Goal: Communication & Community: Share content

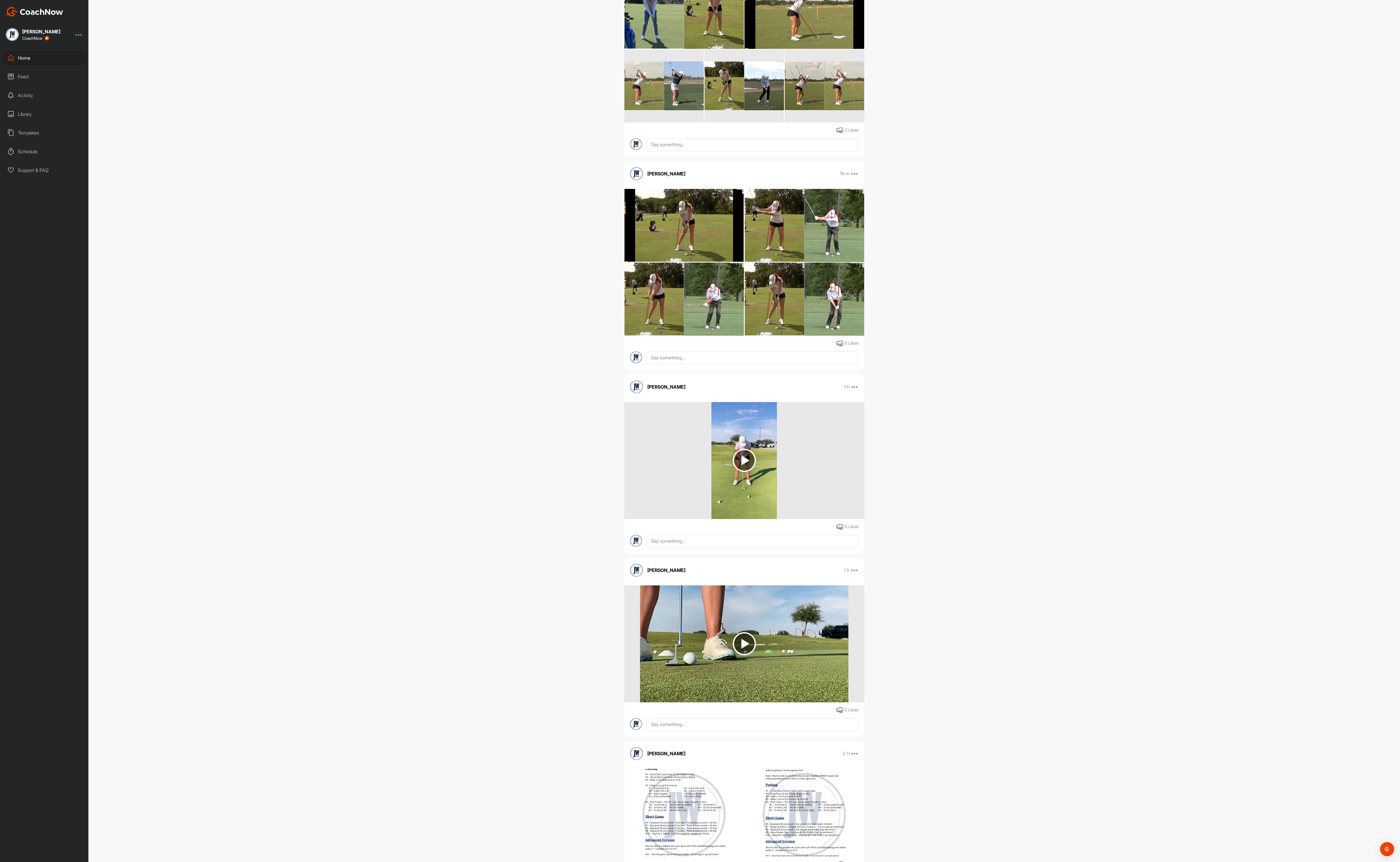
scroll to position [679, 0]
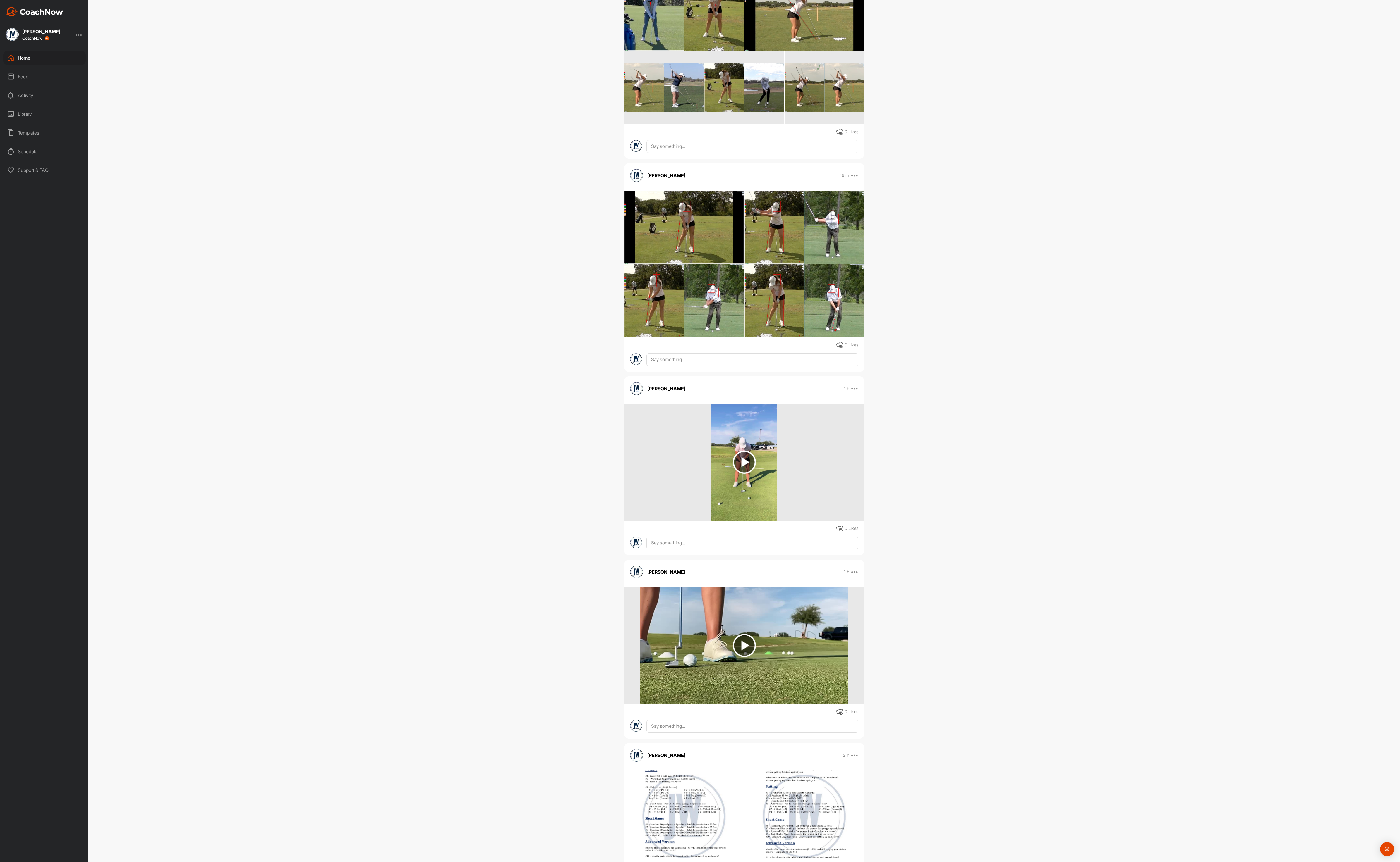
click at [29, 60] on div "Home" at bounding box center [45, 58] width 83 height 15
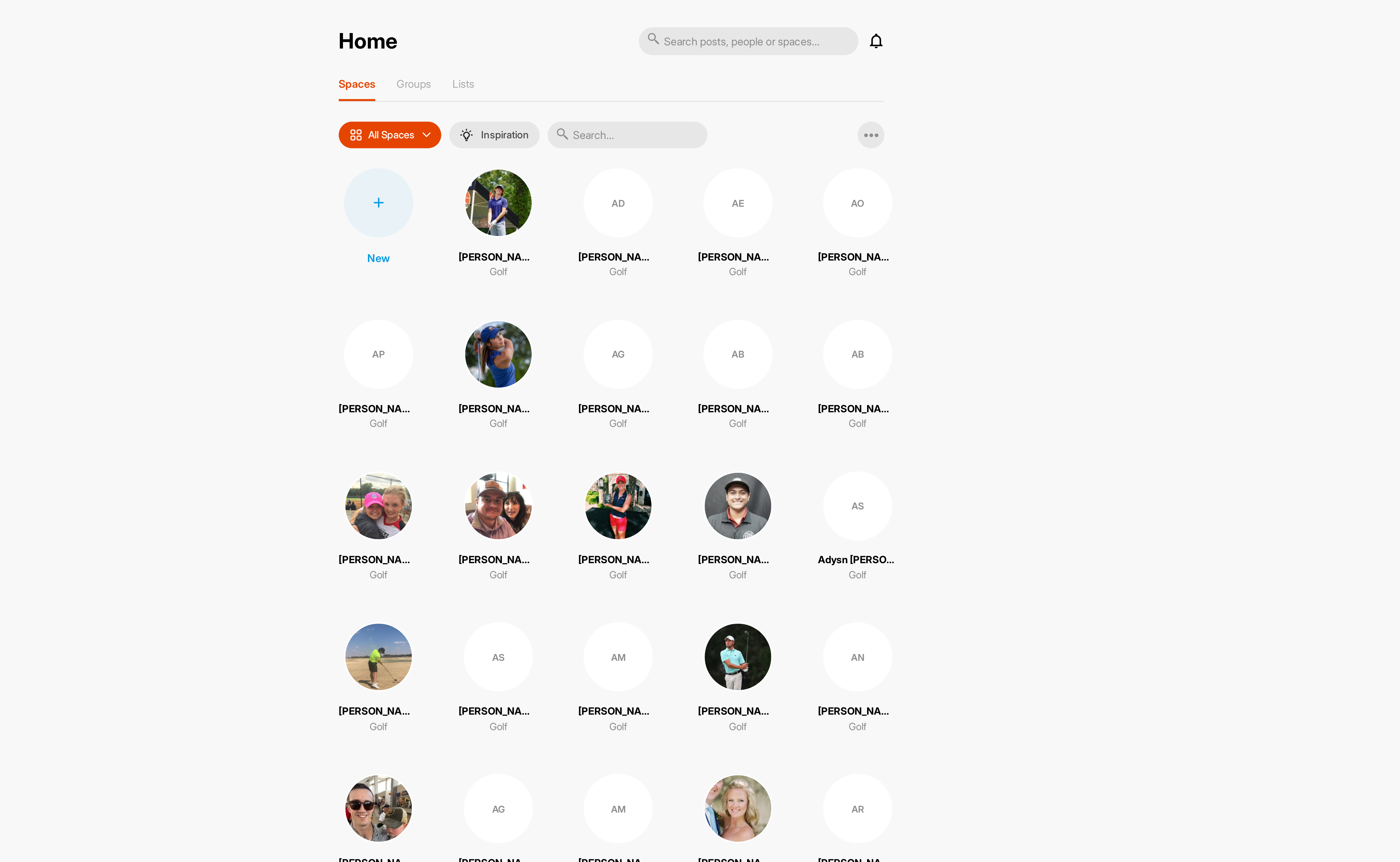
click at [766, 62] on input "text" at bounding box center [751, 60] width 70 height 12
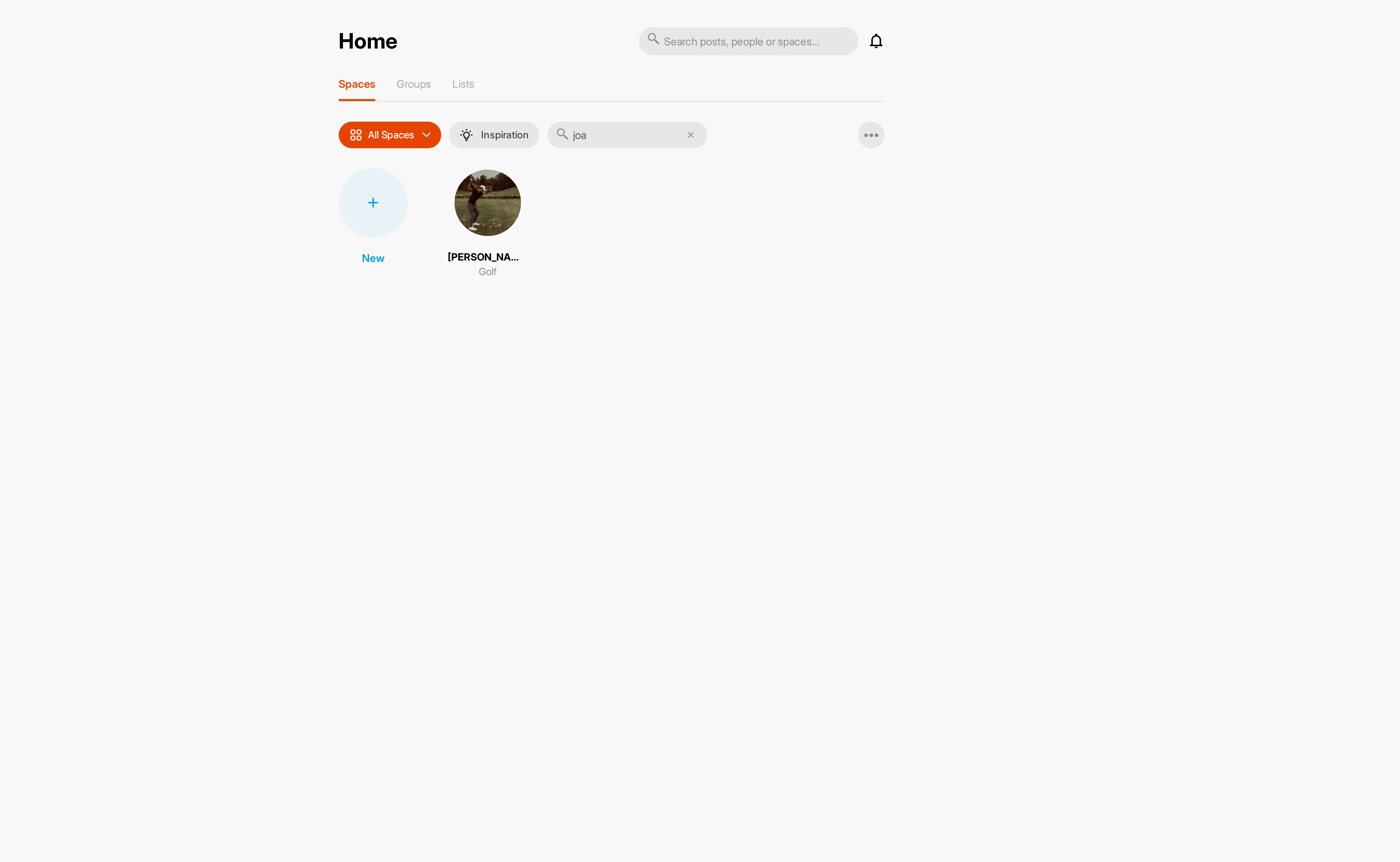
type input "joa"
click at [696, 91] on img at bounding box center [690, 89] width 30 height 30
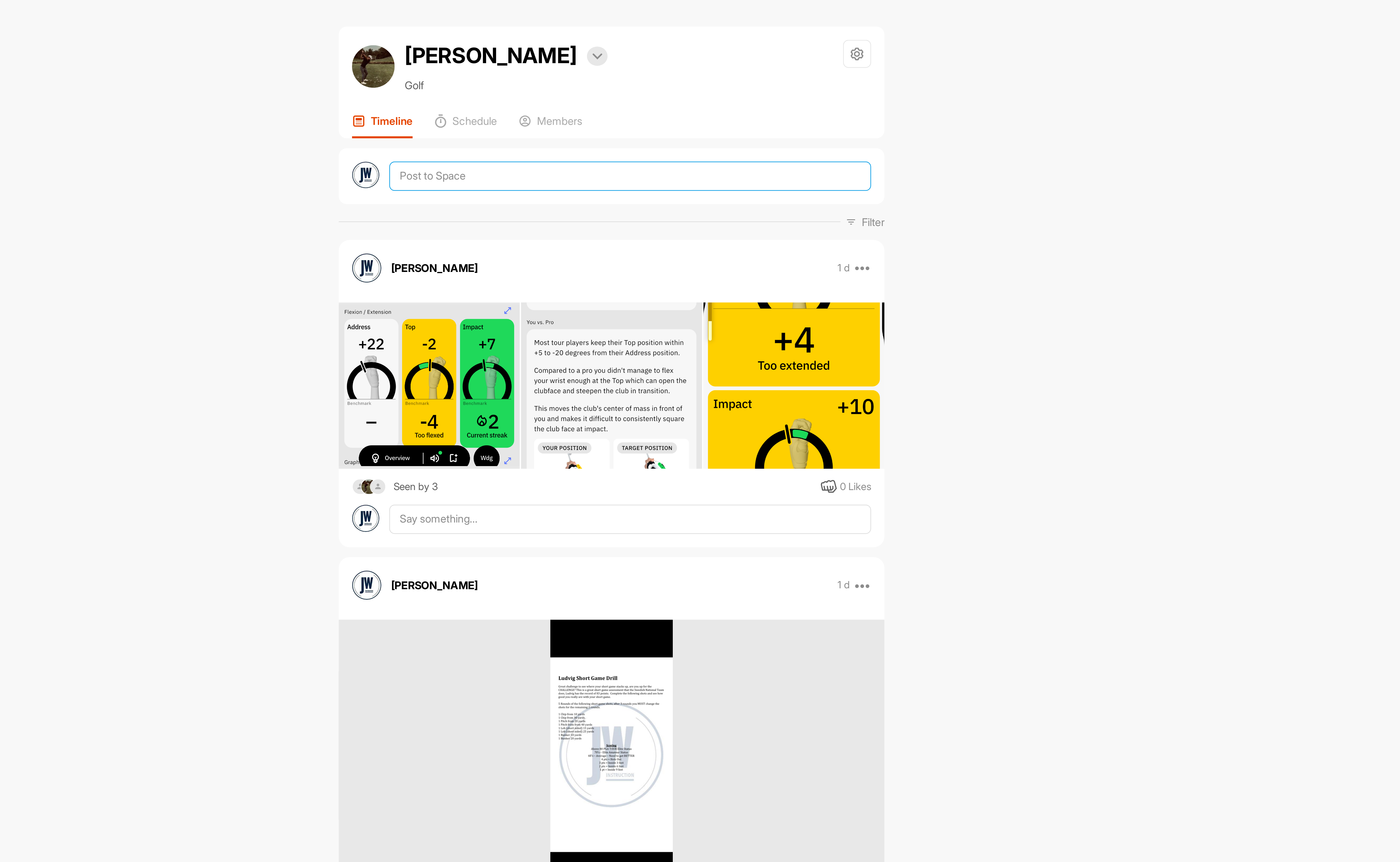
click at [682, 79] on textarea at bounding box center [752, 78] width 212 height 13
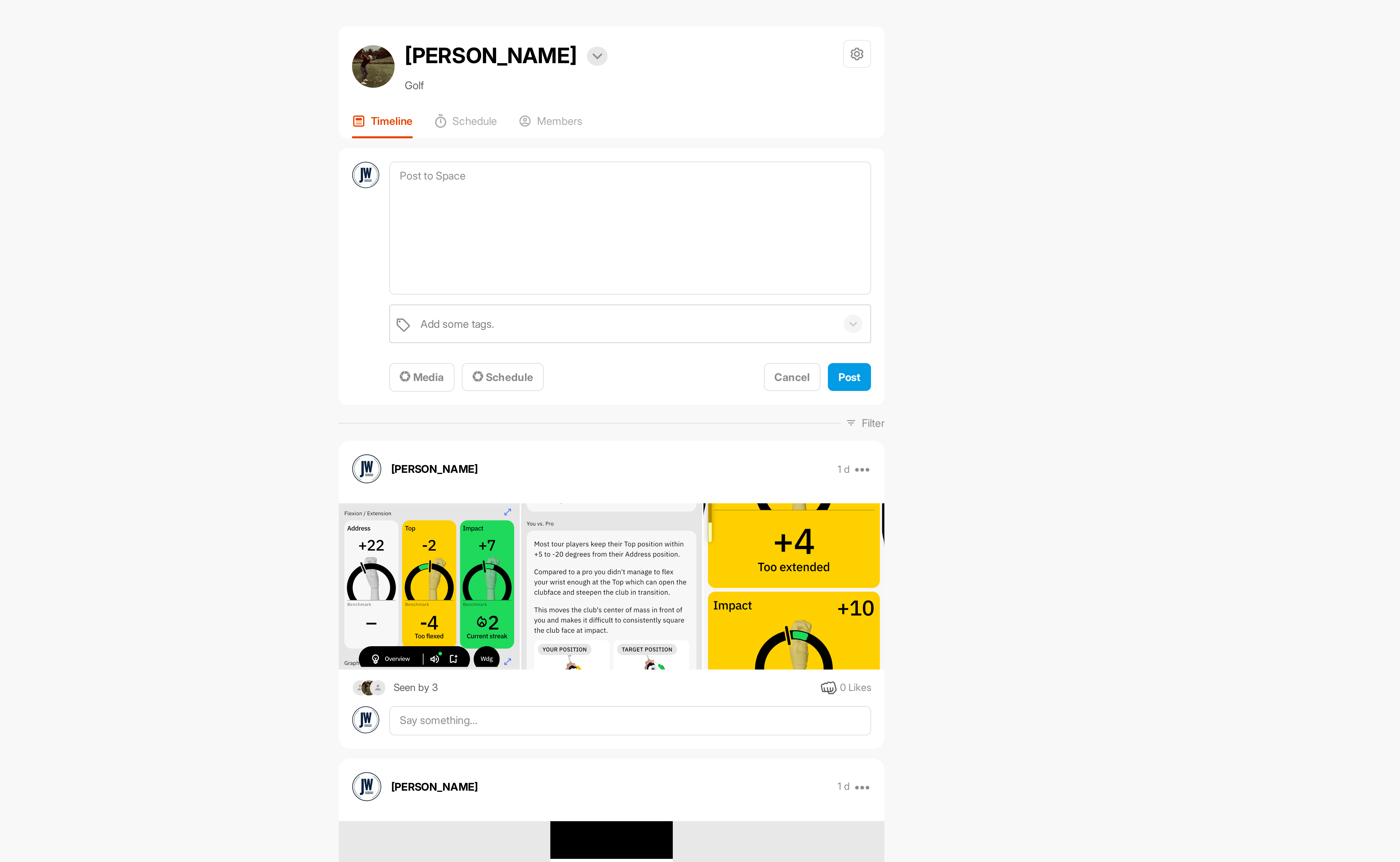
click at [660, 177] on div "Add some tags. To pick up a draggable item, press the space bar. While dragging…" at bounding box center [745, 122] width 240 height 113
click at [664, 169] on div "Media" at bounding box center [661, 166] width 20 height 7
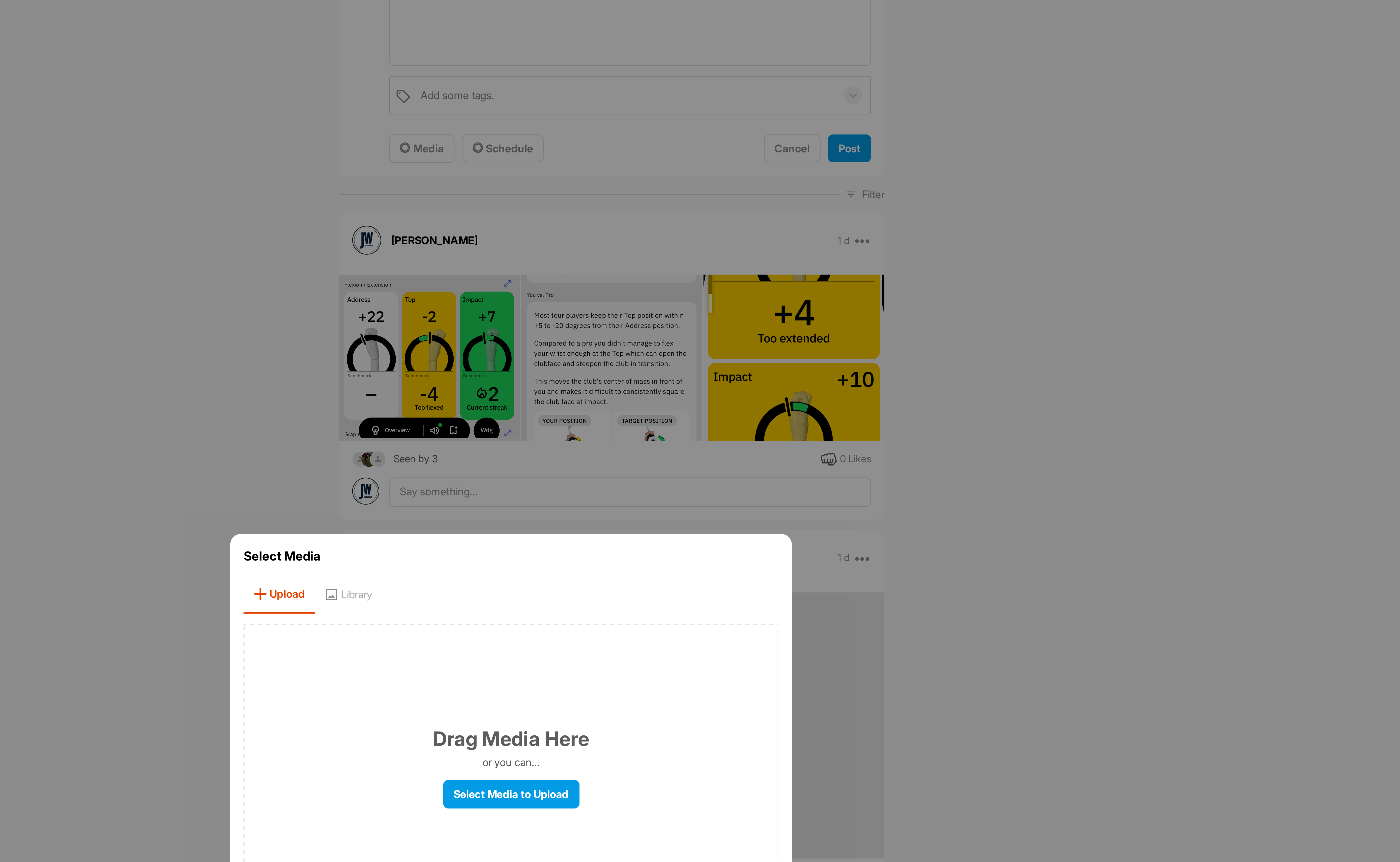
click at [761, 464] on div "Drag Media Here or you can... Select Media to Upload" at bounding box center [700, 438] width 235 height 126
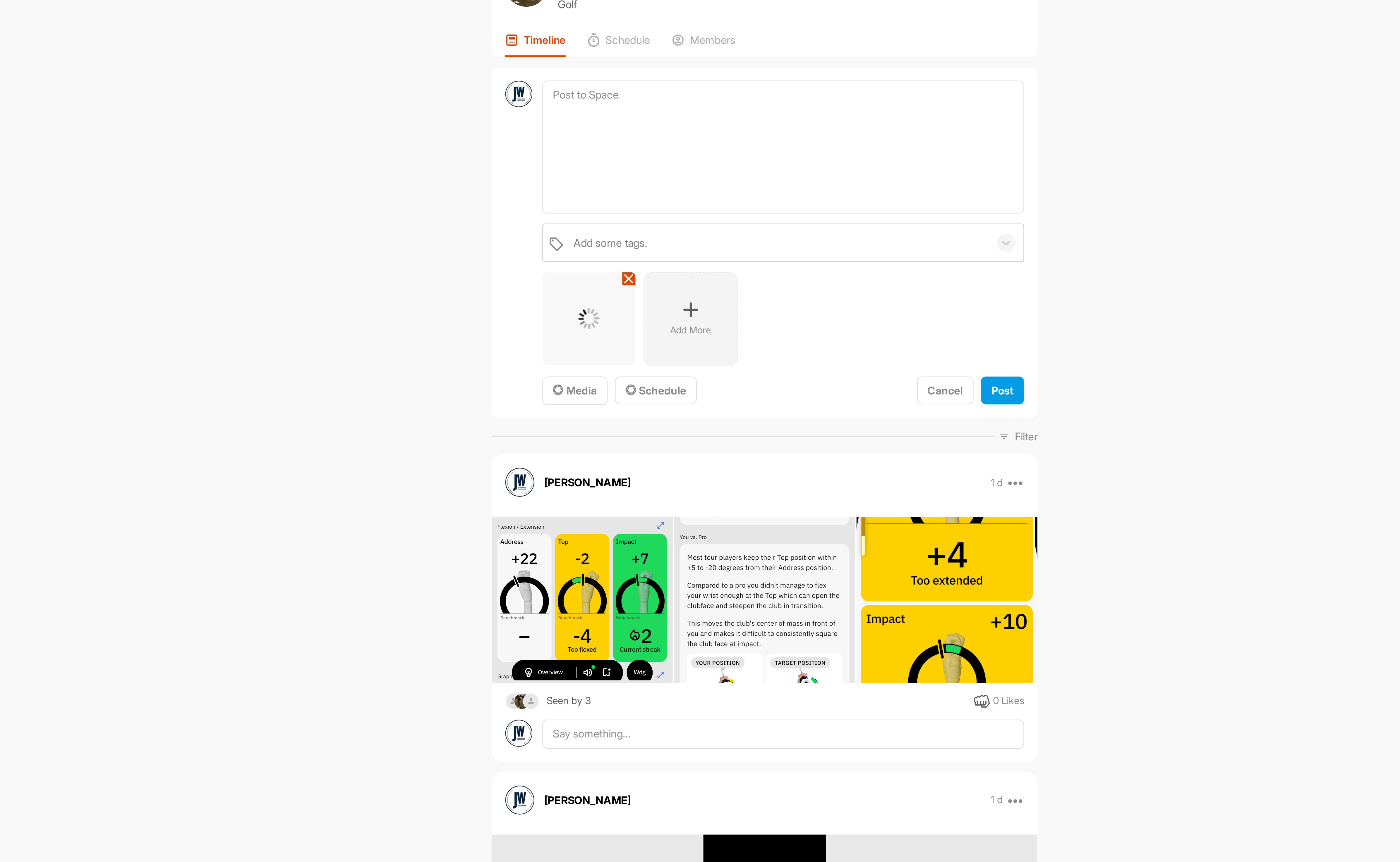
click at [703, 164] on div "Add More" at bounding box center [711, 176] width 41 height 41
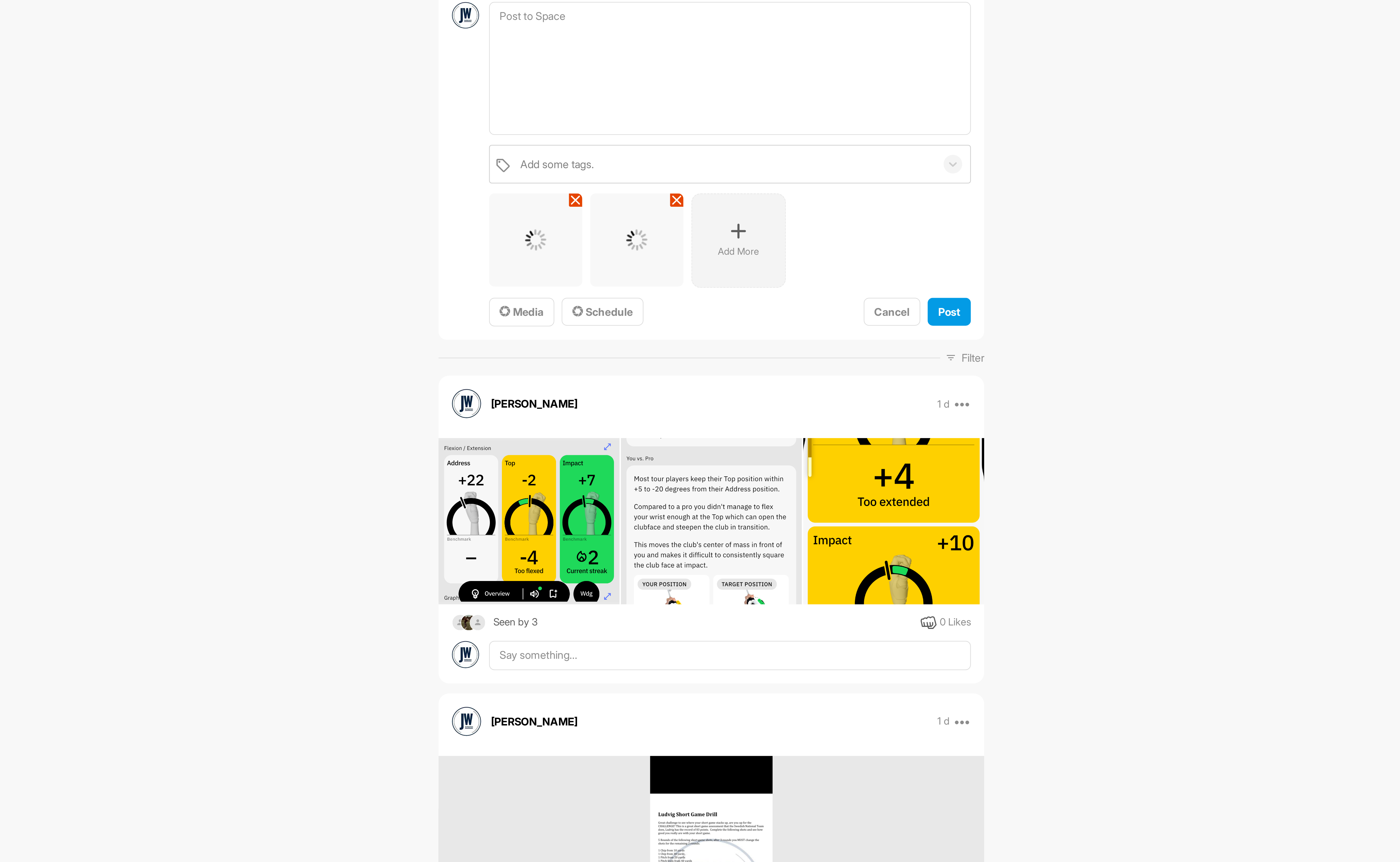
click at [761, 174] on div "Add More" at bounding box center [756, 176] width 41 height 41
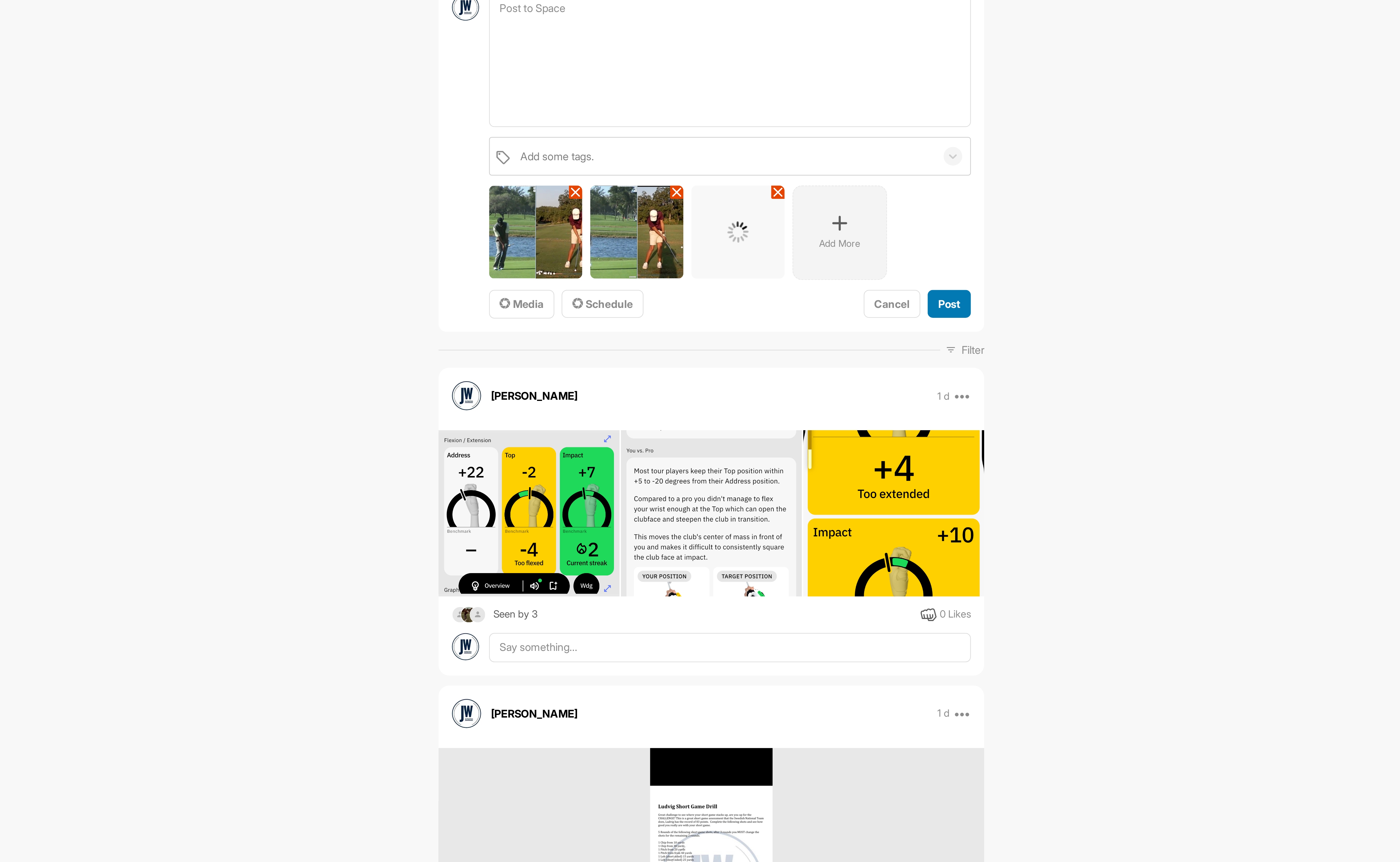
click at [846, 208] on span "Post" at bounding box center [849, 207] width 10 height 6
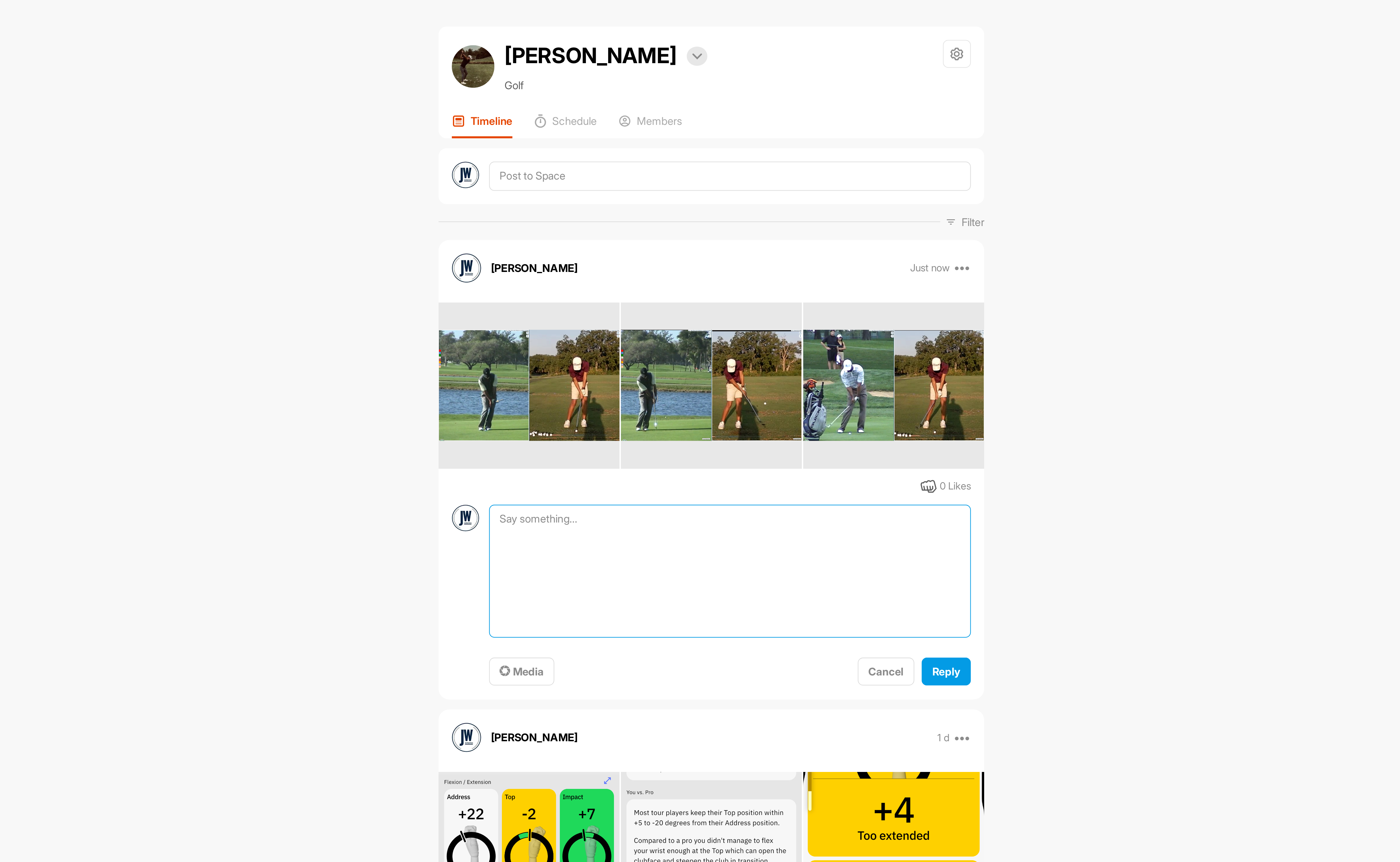
click at [682, 230] on textarea at bounding box center [752, 251] width 212 height 59
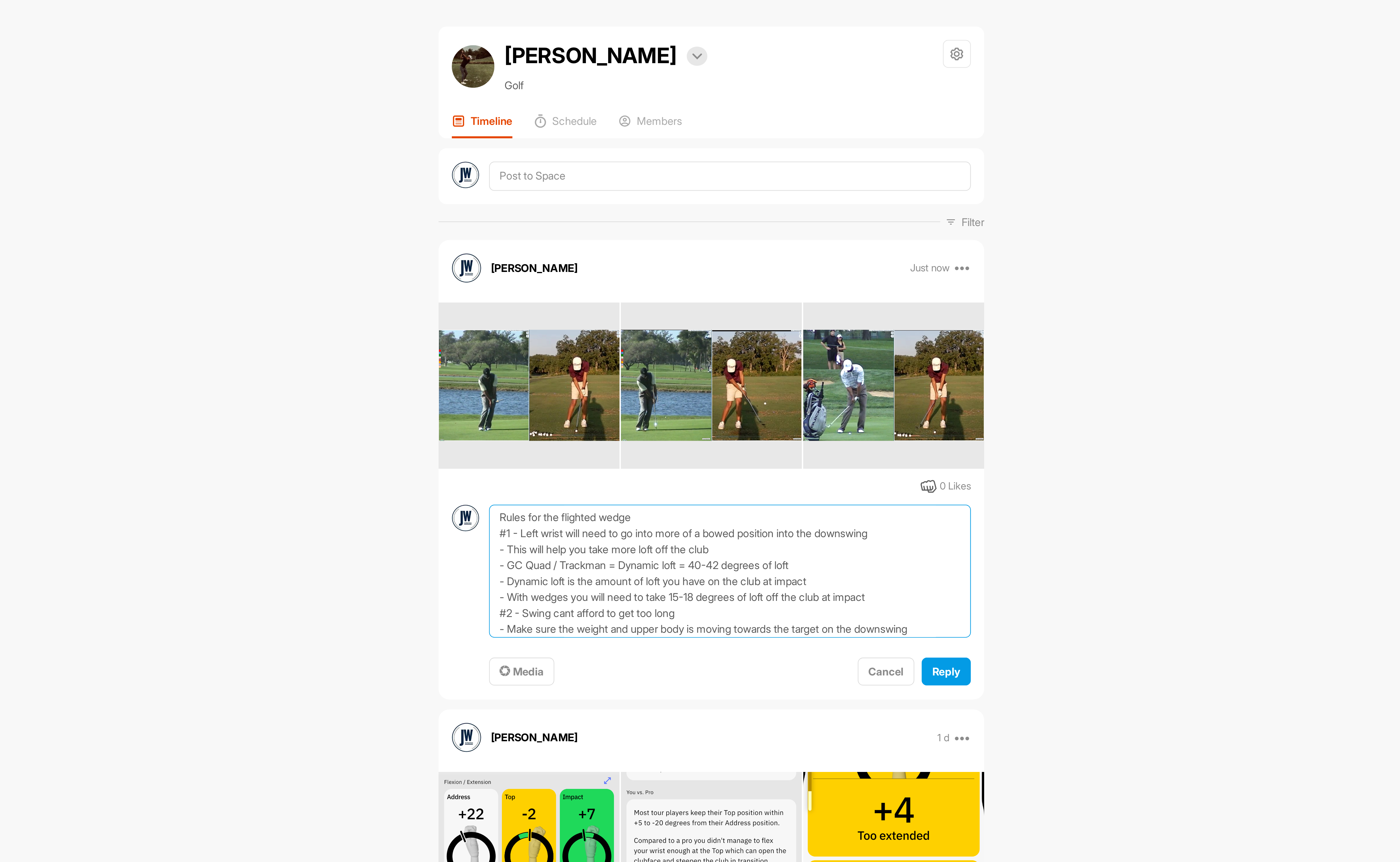
scroll to position [8, 0]
type textarea "Rules for the flighted wedge #1 - Left wrist will need to go into more of a bow…"
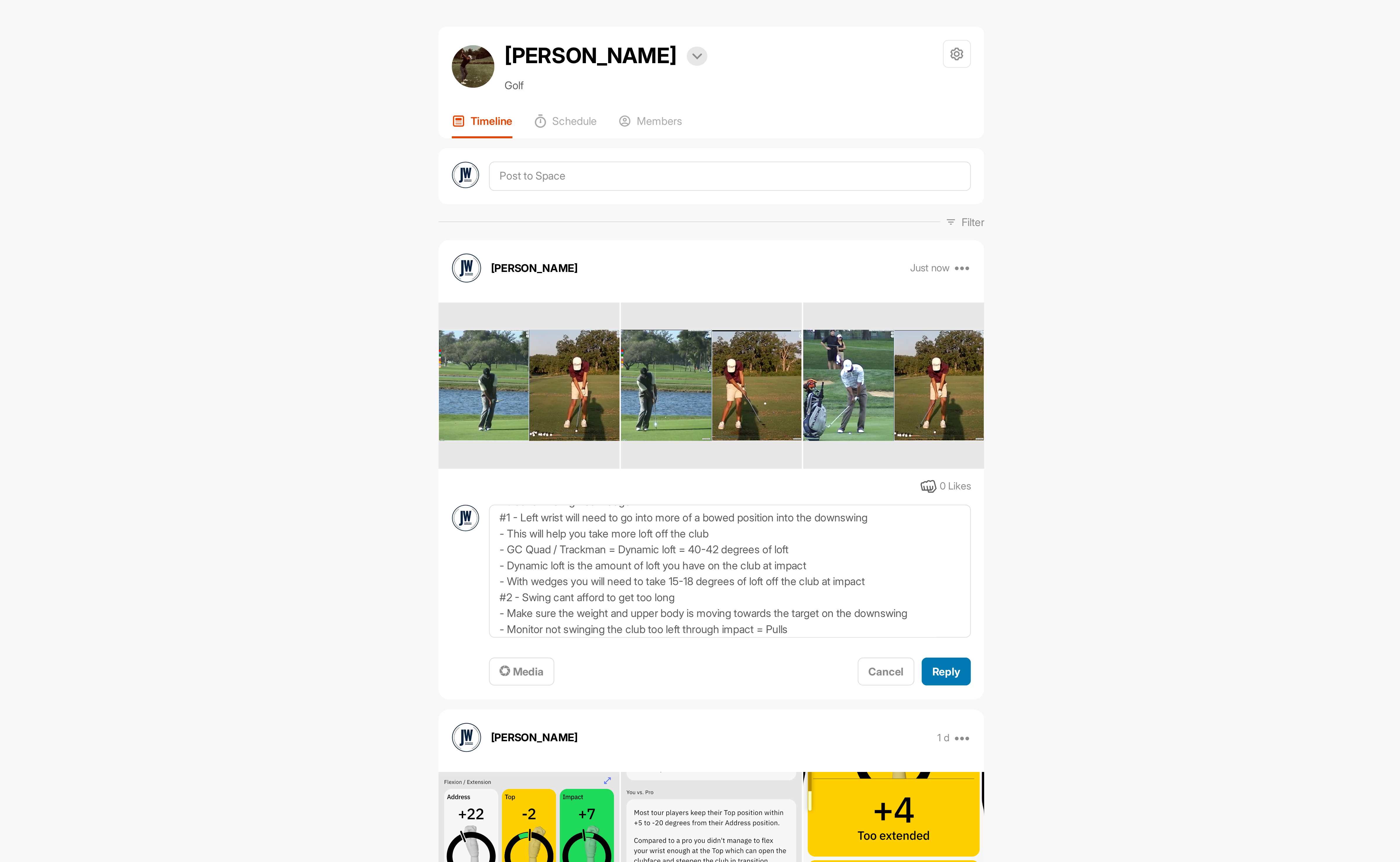
click at [844, 295] on span "Reply" at bounding box center [847, 295] width 12 height 6
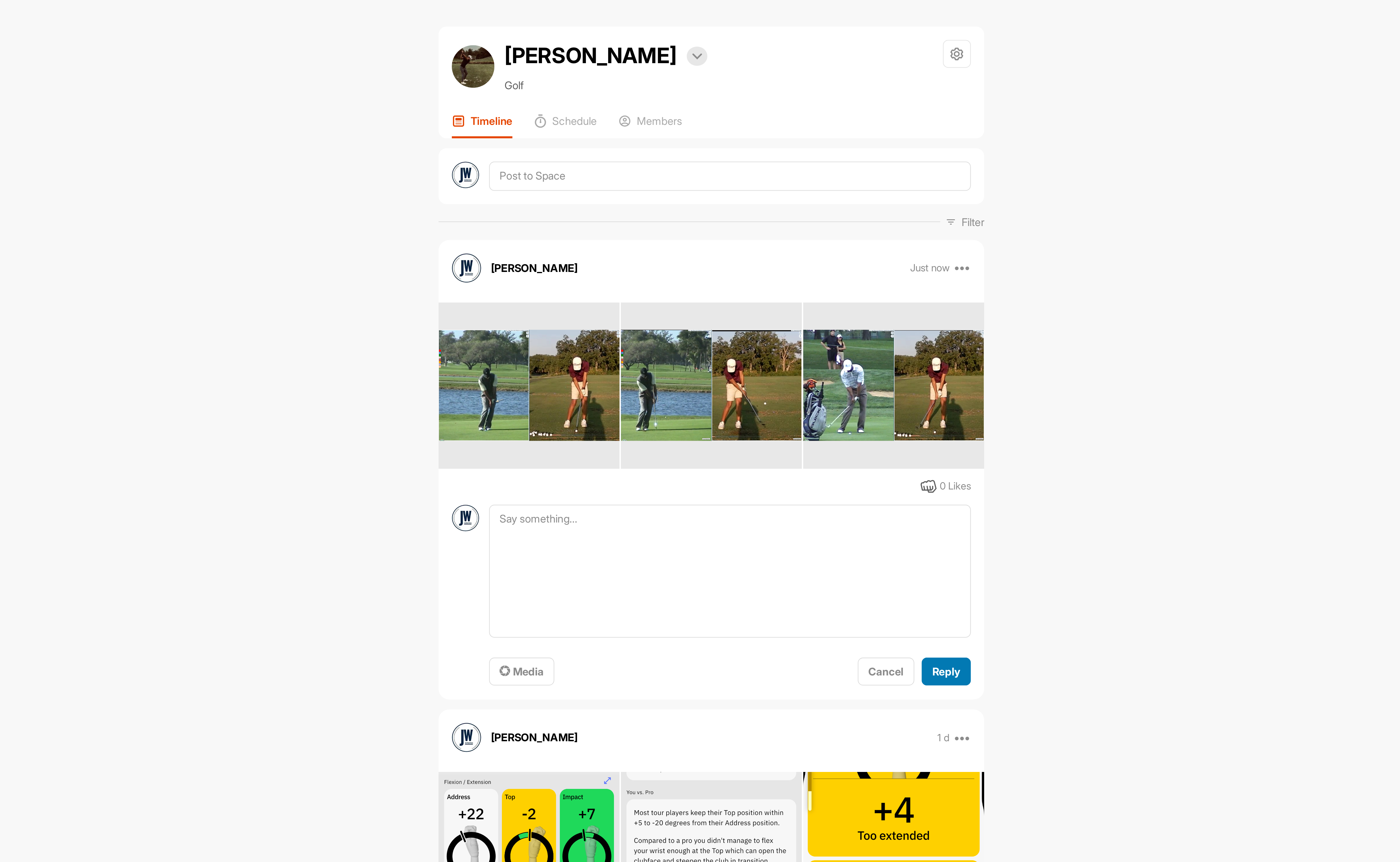
scroll to position [0, 0]
